Goal: Find specific page/section: Find specific page/section

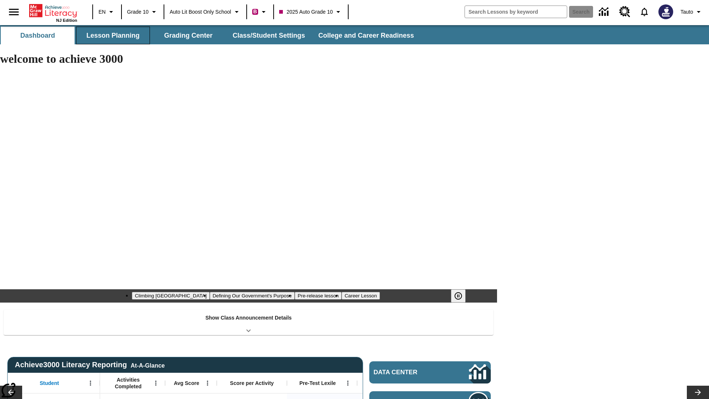
click at [113, 35] on button "Lesson Planning" at bounding box center [113, 36] width 74 height 18
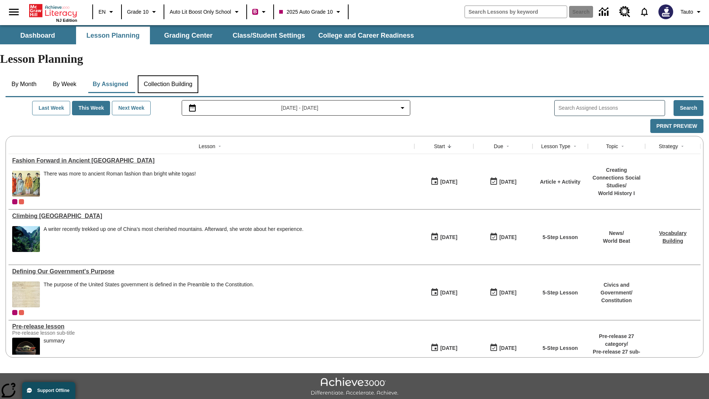
click at [171, 75] on button "Collection Building" at bounding box center [168, 84] width 61 height 18
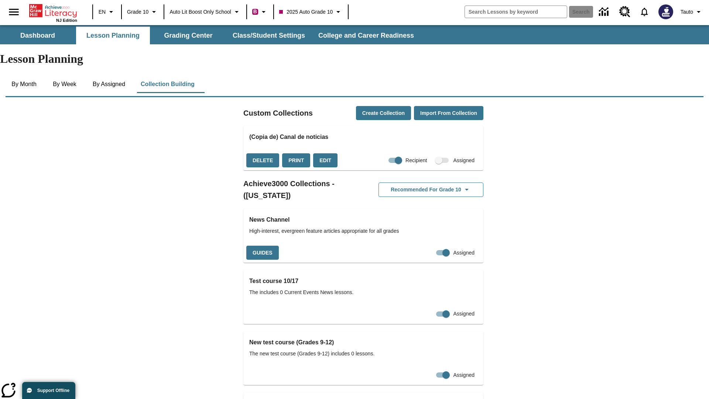
checkbox input "true"
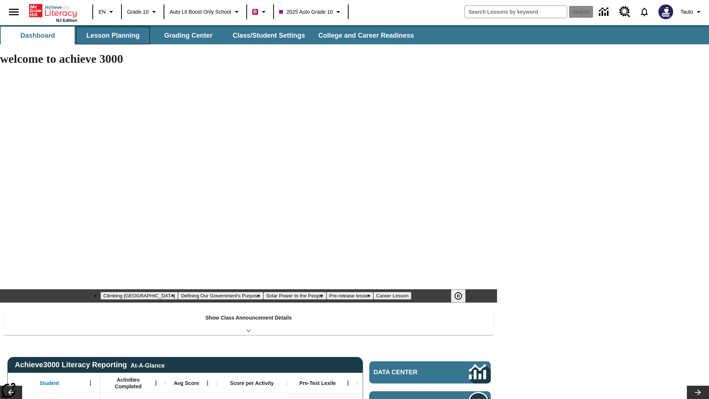
click at [113, 35] on button "Lesson Planning" at bounding box center [113, 36] width 74 height 18
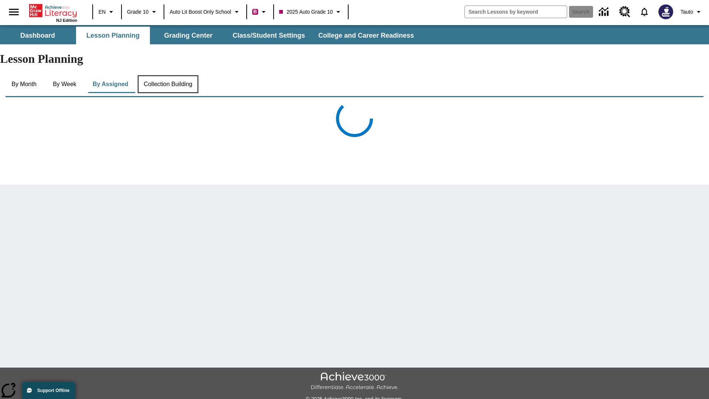
click at [171, 75] on button "Collection Building" at bounding box center [168, 84] width 61 height 18
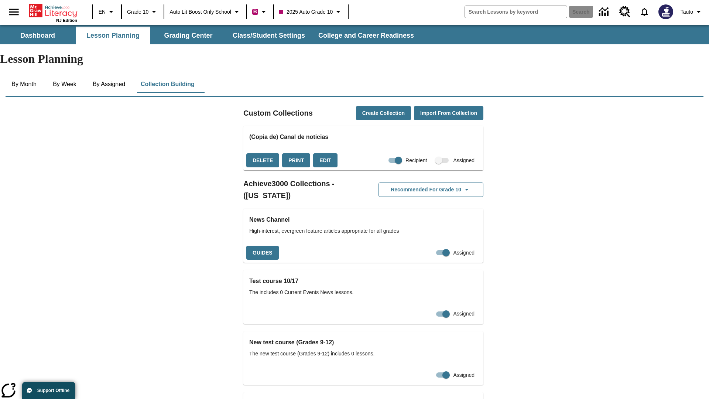
checkbox input "false"
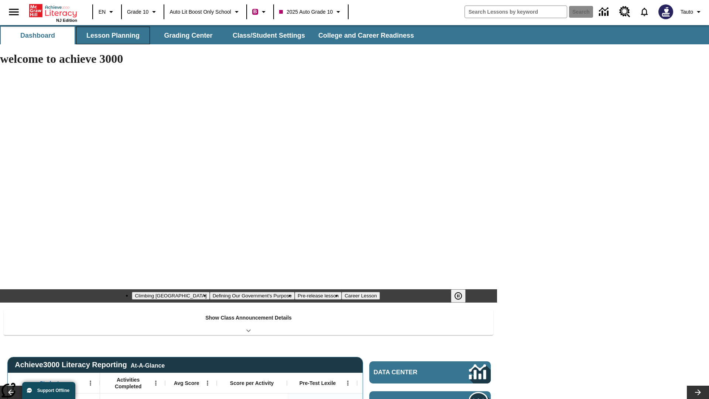
click at [113, 35] on button "Lesson Planning" at bounding box center [113, 36] width 74 height 18
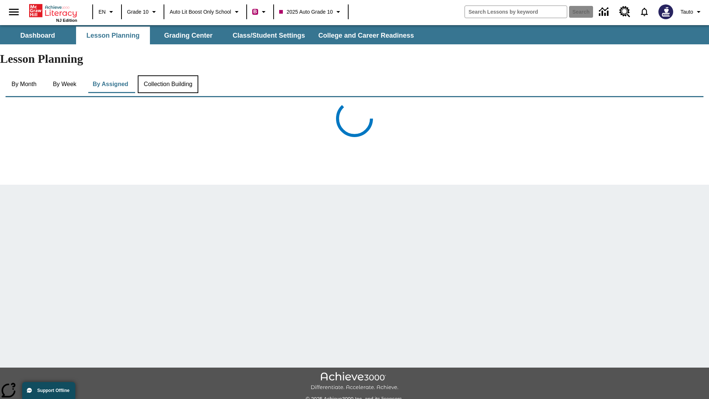
click at [171, 75] on button "Collection Building" at bounding box center [168, 84] width 61 height 18
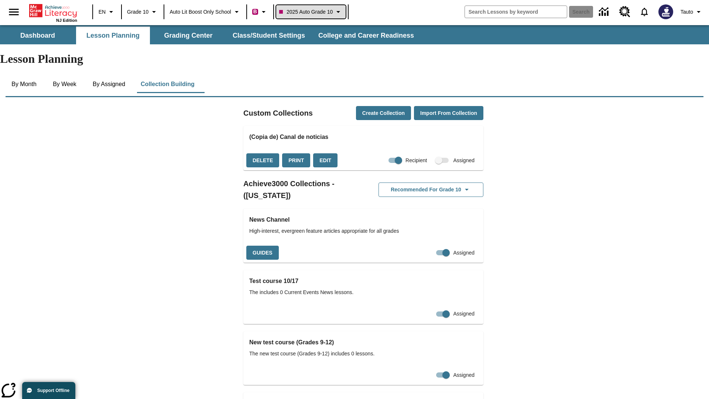
click at [316, 12] on span "2025 Auto Grade 10" at bounding box center [306, 12] width 54 height 8
